Goal: Information Seeking & Learning: Learn about a topic

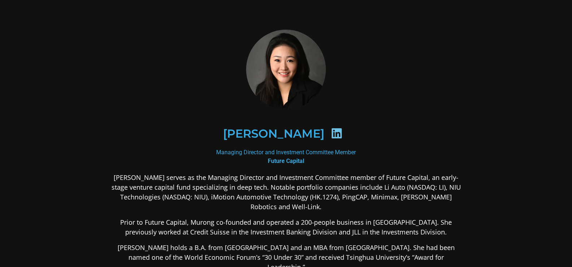
click at [284, 161] on b "Future Capital" at bounding box center [286, 160] width 36 height 7
click at [271, 161] on b "Future Capital" at bounding box center [286, 160] width 36 height 7
click at [252, 154] on div "Managing Director and Investment Committee Member Future Capital" at bounding box center [286, 156] width 351 height 17
click at [282, 153] on div "Managing Director and Investment Committee Member Future Capital" at bounding box center [286, 156] width 351 height 17
click at [319, 149] on div "Managing Director and Investment Committee Member Future Capital" at bounding box center [286, 156] width 351 height 17
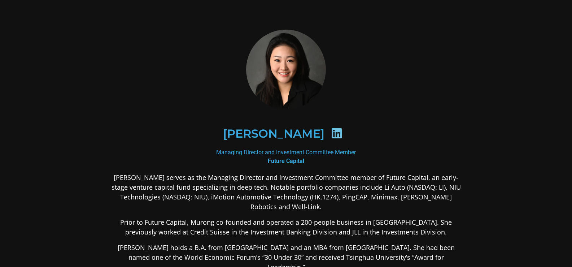
click at [331, 137] on icon at bounding box center [337, 133] width 12 height 12
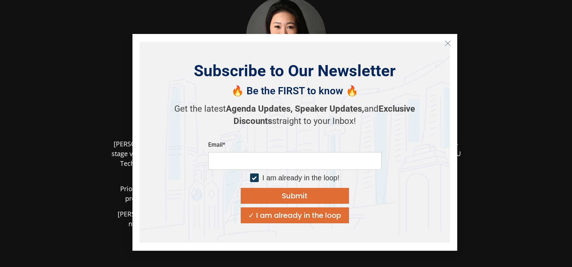
scroll to position [72, 0]
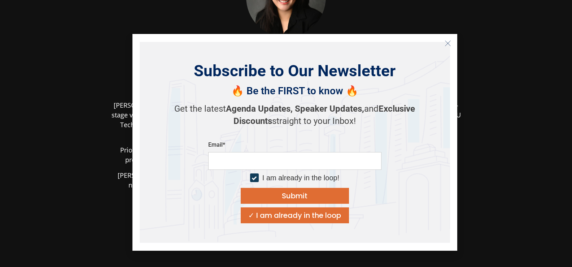
click at [452, 41] on button "Close" at bounding box center [448, 44] width 12 height 12
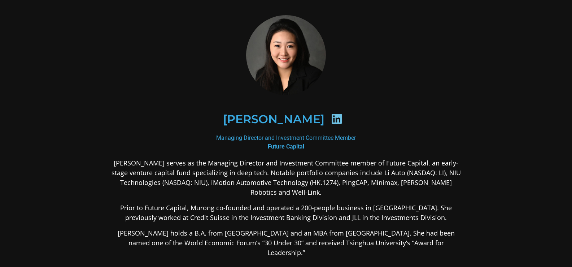
scroll to position [0, 0]
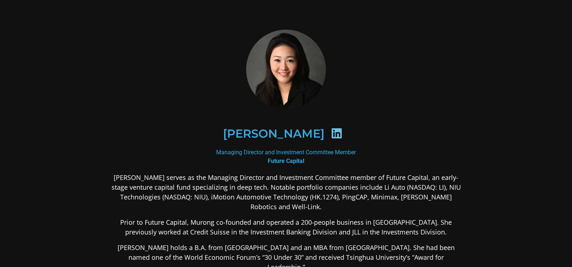
click at [307, 160] on div "Managing Director and Investment Committee Member Future Capital" at bounding box center [286, 156] width 351 height 17
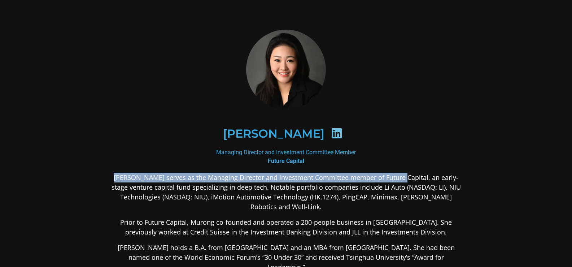
drag, startPoint x: 122, startPoint y: 177, endPoint x: 406, endPoint y: 176, distance: 284.4
click at [406, 176] on p "[PERSON_NAME] serves as the Managing Director and Investment Committee member o…" at bounding box center [286, 192] width 351 height 39
